Goal: Information Seeking & Learning: Learn about a topic

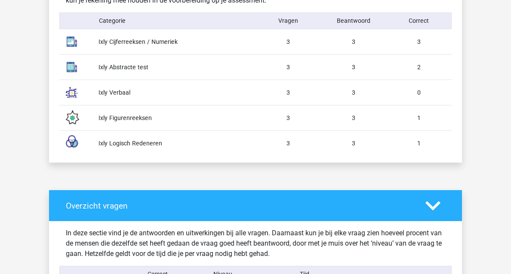
scroll to position [525, 0]
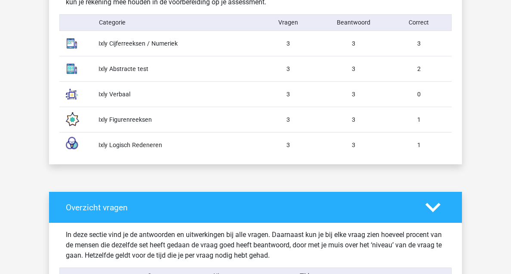
click at [114, 88] on div "Ixly Verbaal 3 3 0" at bounding box center [255, 93] width 392 height 25
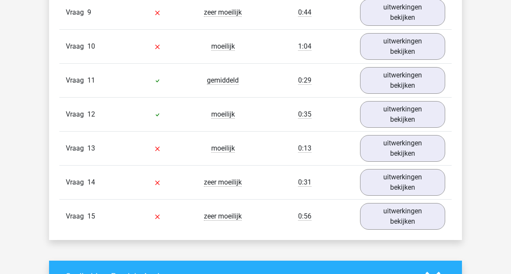
scroll to position [1089, 0]
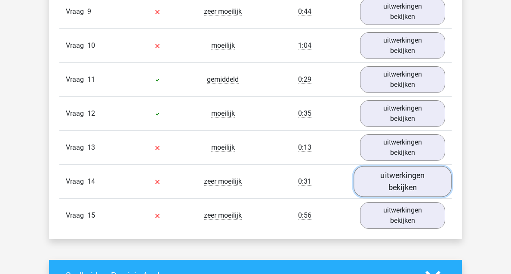
click at [397, 186] on link "uitwerkingen bekijken" at bounding box center [403, 181] width 98 height 31
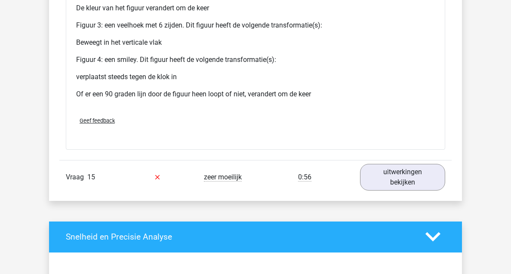
scroll to position [1888, 0]
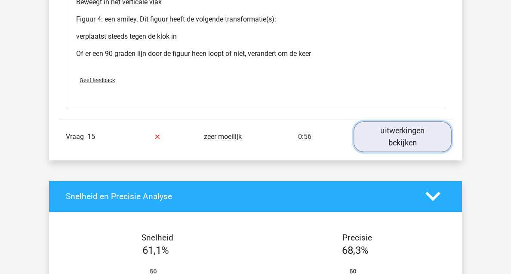
click at [389, 141] on link "uitwerkingen bekijken" at bounding box center [403, 136] width 98 height 31
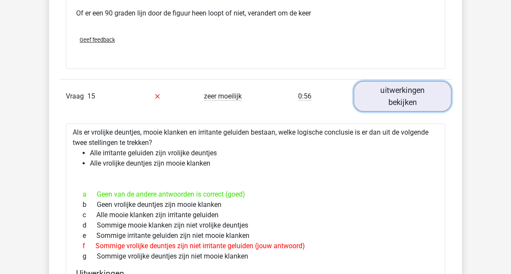
scroll to position [1894, 0]
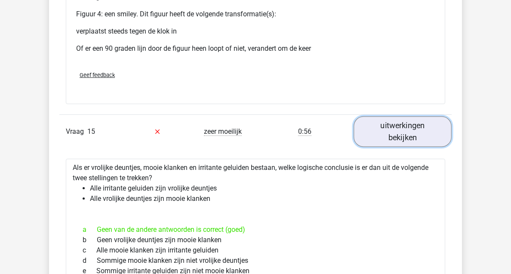
click at [391, 137] on link "uitwerkingen bekijken" at bounding box center [403, 131] width 98 height 31
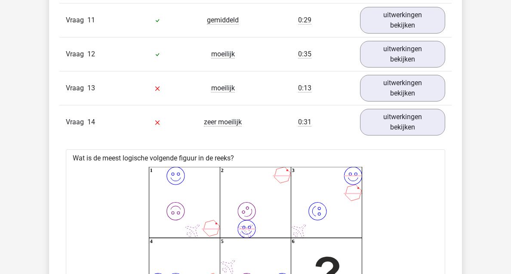
scroll to position [1132, 0]
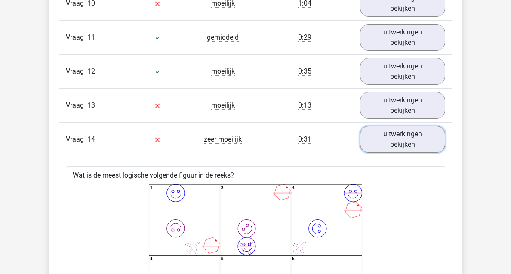
click at [391, 137] on link "uitwerkingen bekijken" at bounding box center [402, 139] width 85 height 27
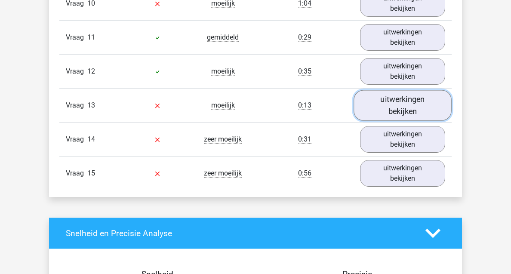
click at [385, 113] on link "uitwerkingen bekijken" at bounding box center [403, 105] width 98 height 31
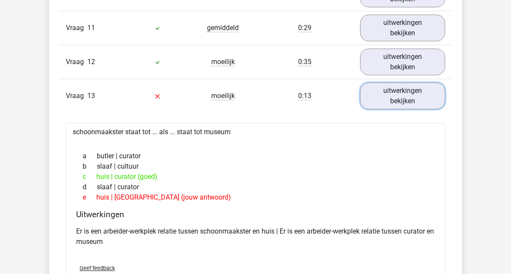
scroll to position [1142, 0]
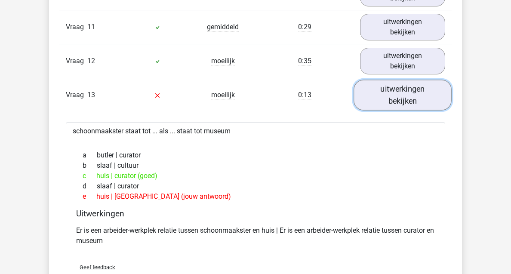
click at [384, 95] on link "uitwerkingen bekijken" at bounding box center [403, 95] width 98 height 31
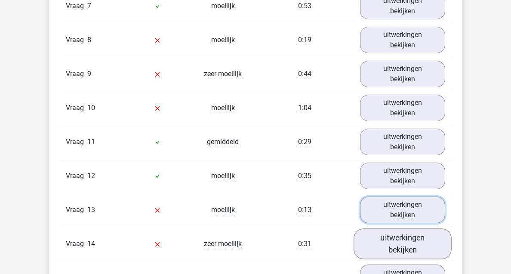
scroll to position [1019, 0]
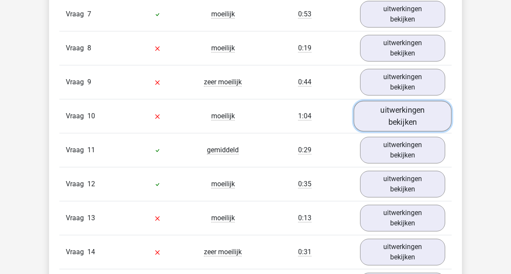
click at [397, 118] on link "uitwerkingen bekijken" at bounding box center [403, 116] width 98 height 31
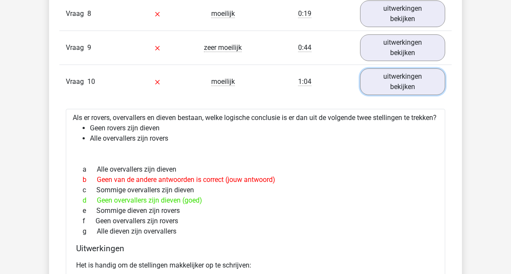
scroll to position [1053, 0]
click at [366, 90] on link "uitwerkingen bekijken" at bounding box center [403, 82] width 98 height 31
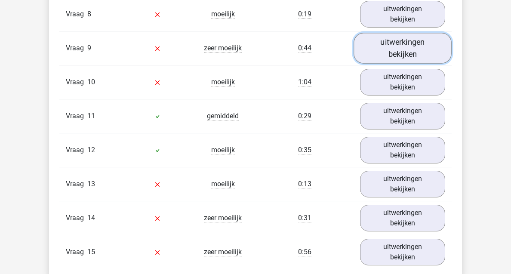
click at [384, 55] on link "uitwerkingen bekijken" at bounding box center [403, 48] width 98 height 31
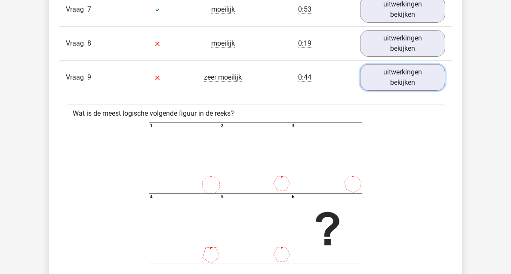
scroll to position [1001, 0]
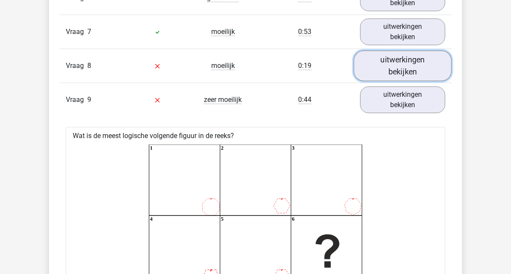
click at [397, 70] on link "uitwerkingen bekijken" at bounding box center [403, 66] width 98 height 31
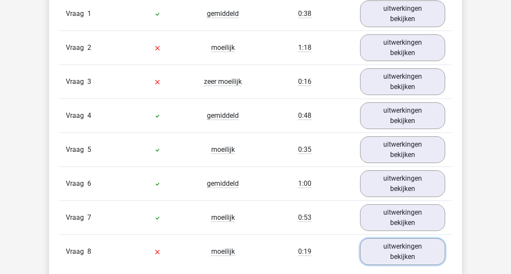
scroll to position [798, 0]
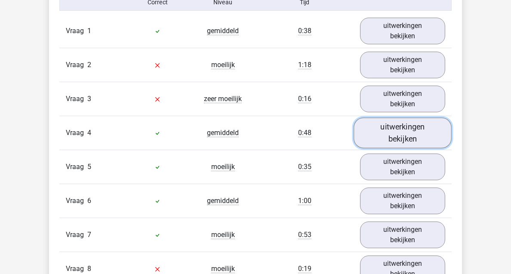
click at [396, 138] on link "uitwerkingen bekijken" at bounding box center [403, 133] width 98 height 31
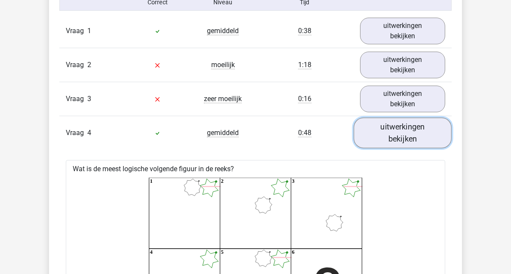
click at [396, 139] on link "uitwerkingen bekijken" at bounding box center [403, 133] width 98 height 31
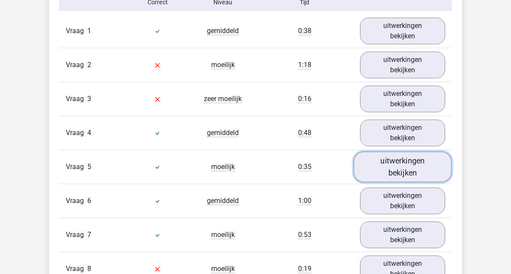
click at [395, 181] on link "uitwerkingen bekijken" at bounding box center [403, 167] width 98 height 31
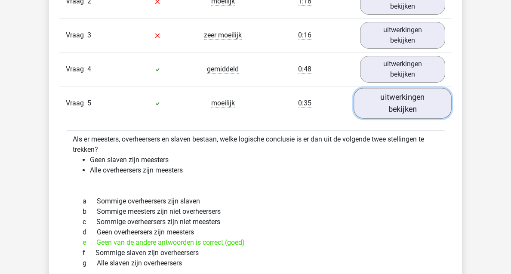
scroll to position [874, 0]
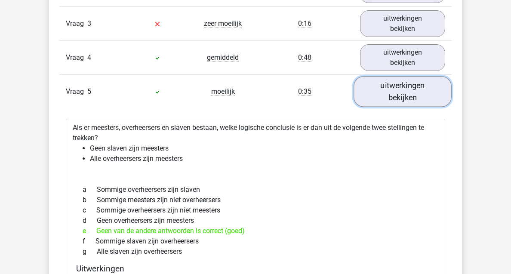
click at [396, 102] on link "uitwerkingen bekijken" at bounding box center [403, 92] width 98 height 31
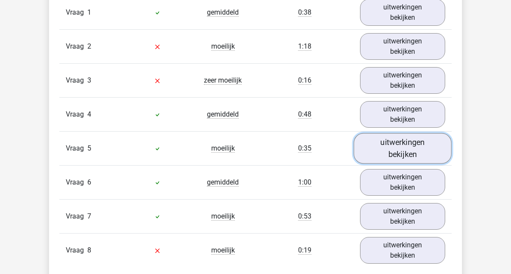
scroll to position [815, 0]
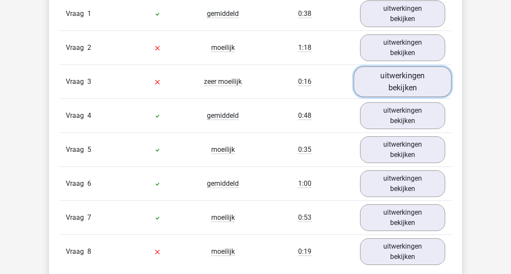
click at [395, 88] on link "uitwerkingen bekijken" at bounding box center [403, 82] width 98 height 31
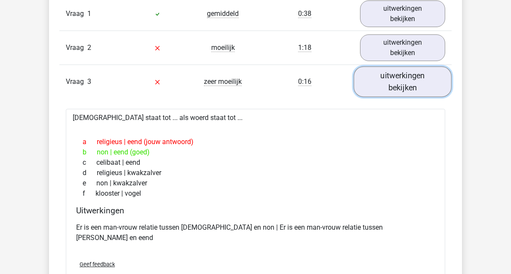
click at [409, 78] on link "uitwerkingen bekijken" at bounding box center [403, 82] width 98 height 31
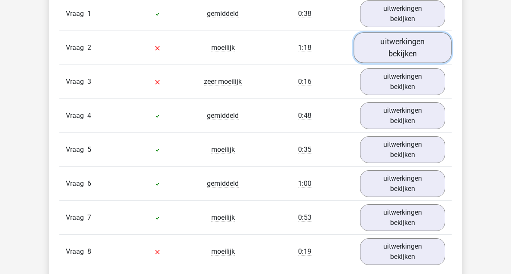
click at [405, 47] on link "uitwerkingen bekijken" at bounding box center [403, 48] width 98 height 31
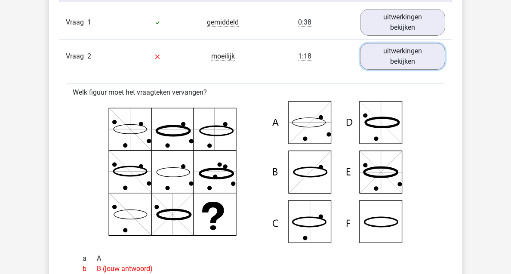
scroll to position [798, 0]
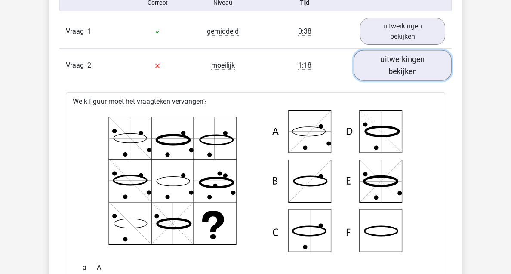
click at [406, 77] on link "uitwerkingen bekijken" at bounding box center [403, 65] width 98 height 31
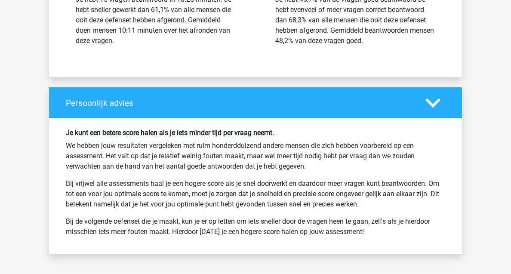
scroll to position [2409, 0]
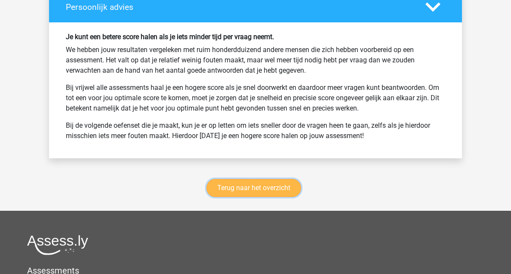
click at [271, 189] on link "Terug naar het overzicht" at bounding box center [253, 188] width 95 height 18
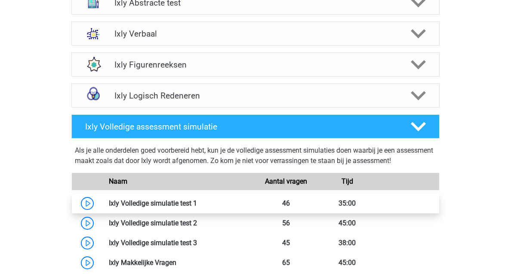
scroll to position [403, 0]
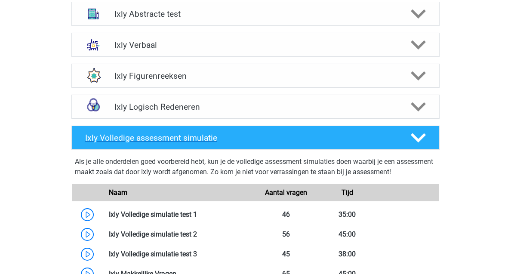
click at [253, 141] on h4 "Ixly Volledige assessment simulatie" at bounding box center [240, 138] width 311 height 10
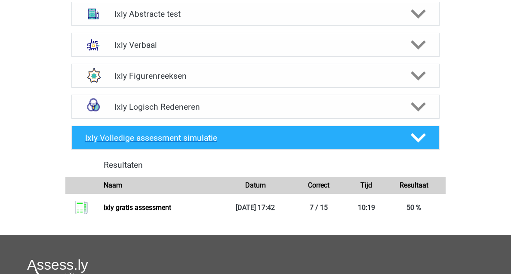
click at [253, 141] on h4 "Ixly Volledige assessment simulatie" at bounding box center [240, 138] width 311 height 10
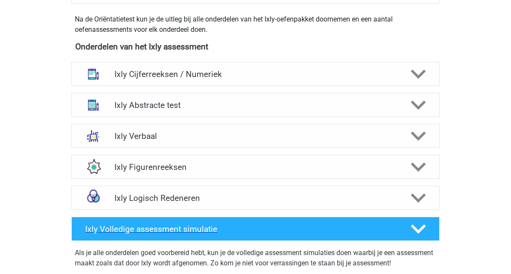
scroll to position [311, 0]
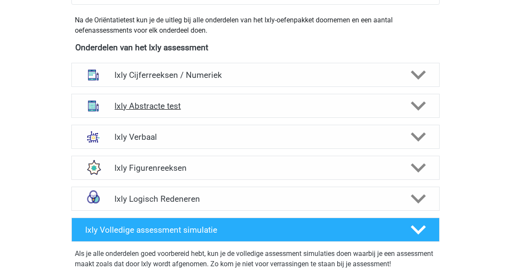
click at [253, 112] on div "Ixly Abstracte test" at bounding box center [255, 106] width 368 height 24
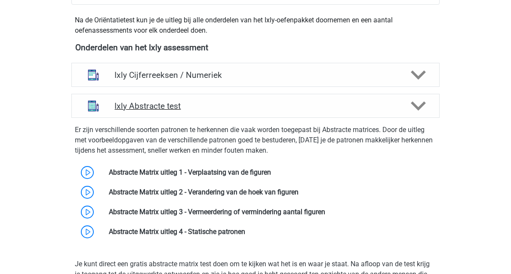
click at [253, 111] on div "Ixly Abstracte test" at bounding box center [255, 106] width 368 height 24
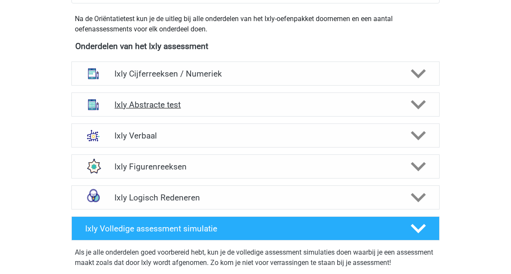
scroll to position [299, 0]
